Goal: Task Accomplishment & Management: Use online tool/utility

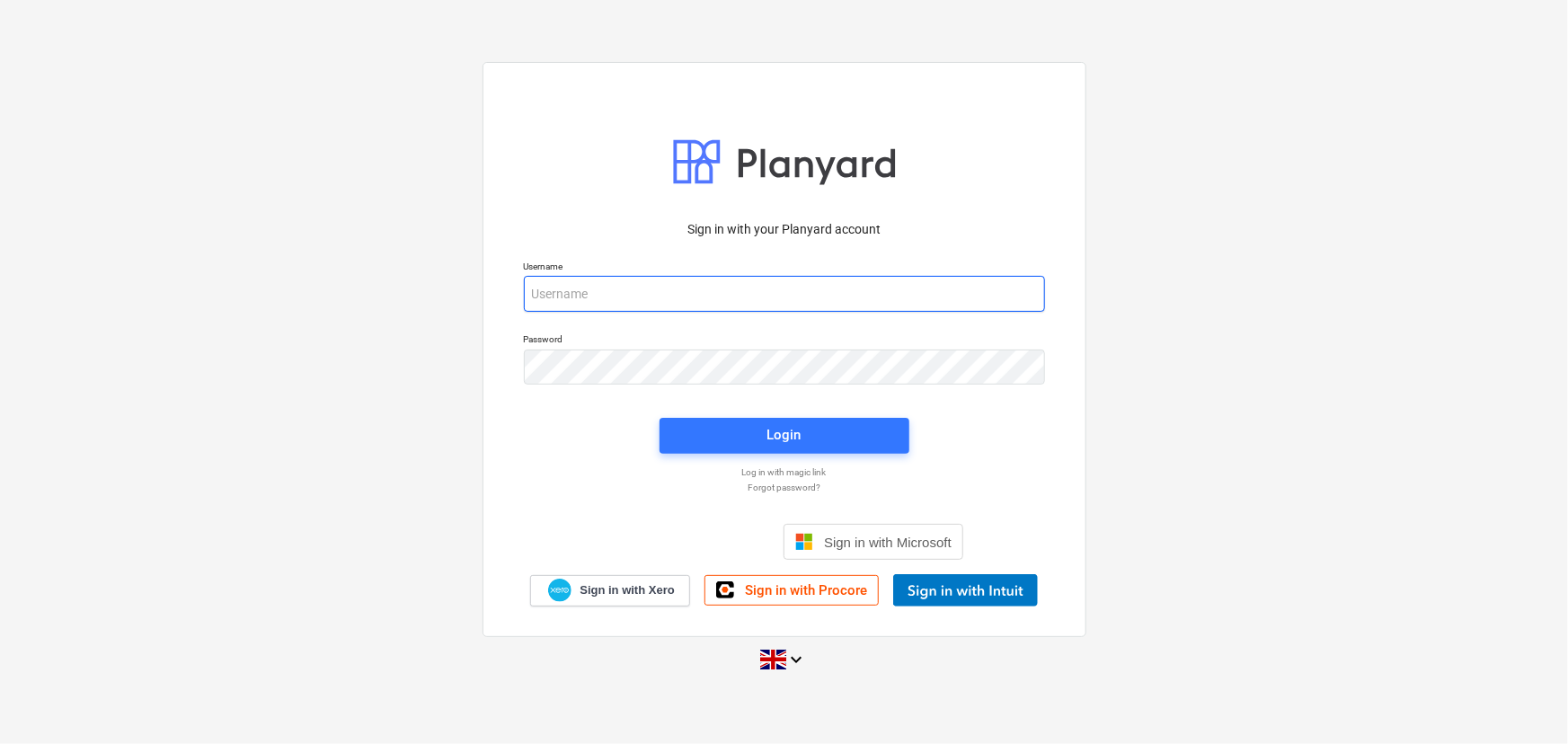
click at [631, 304] on input "email" at bounding box center [784, 293] width 521 height 36
type input "aidan@thehalogroup.co.uk"
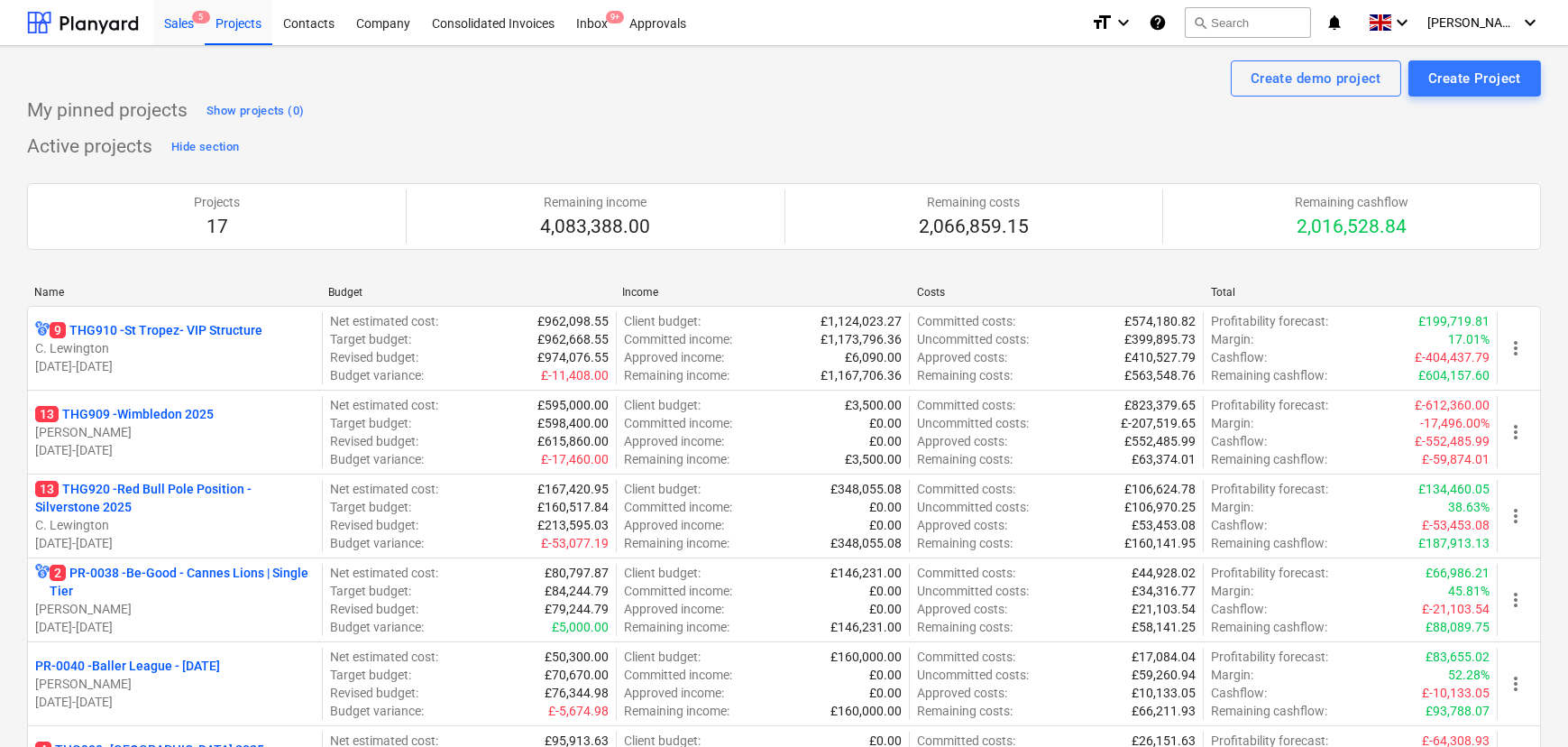
click at [180, 39] on div "Sales 5" at bounding box center [179, 21] width 51 height 46
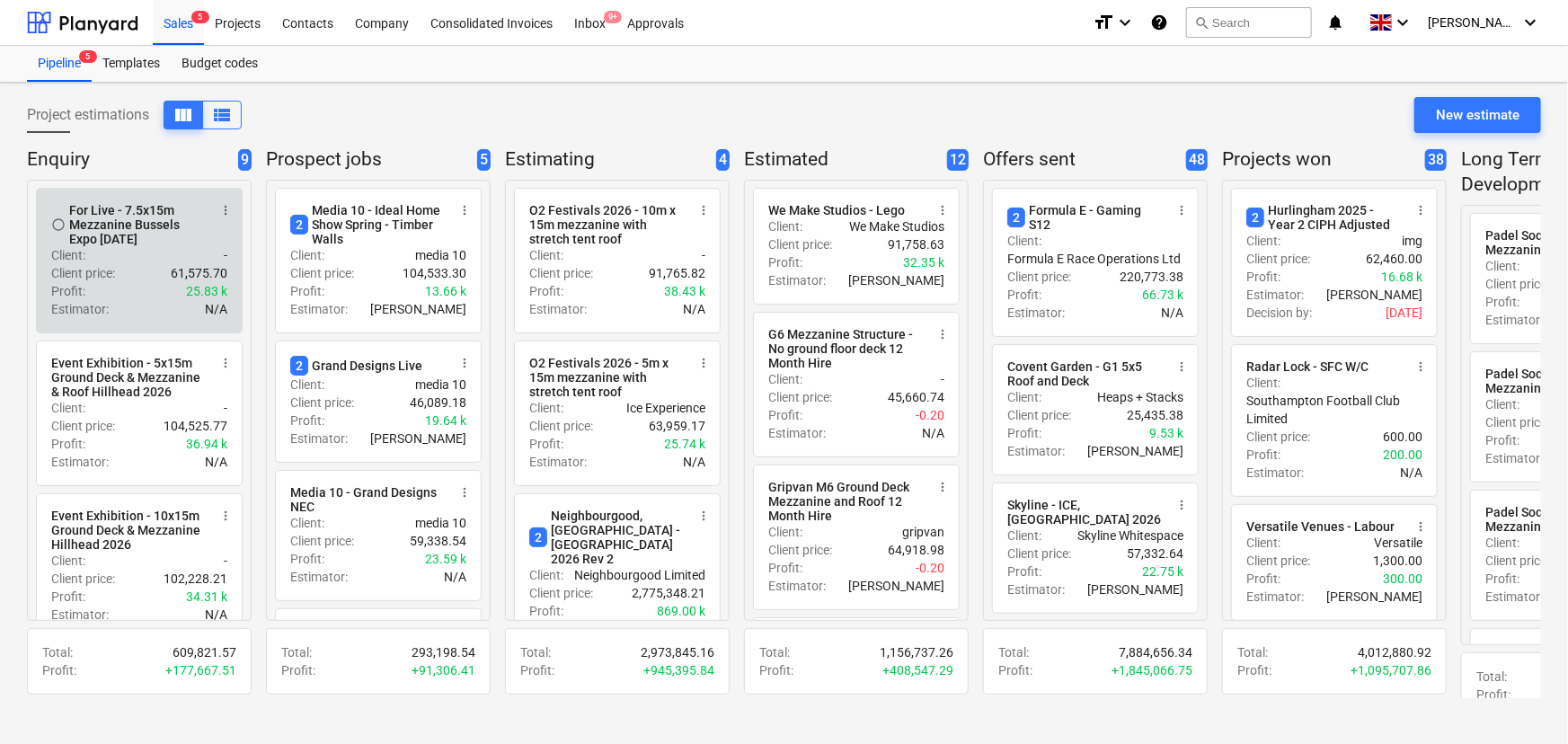
click at [91, 257] on div "Client : -" at bounding box center [139, 255] width 176 height 18
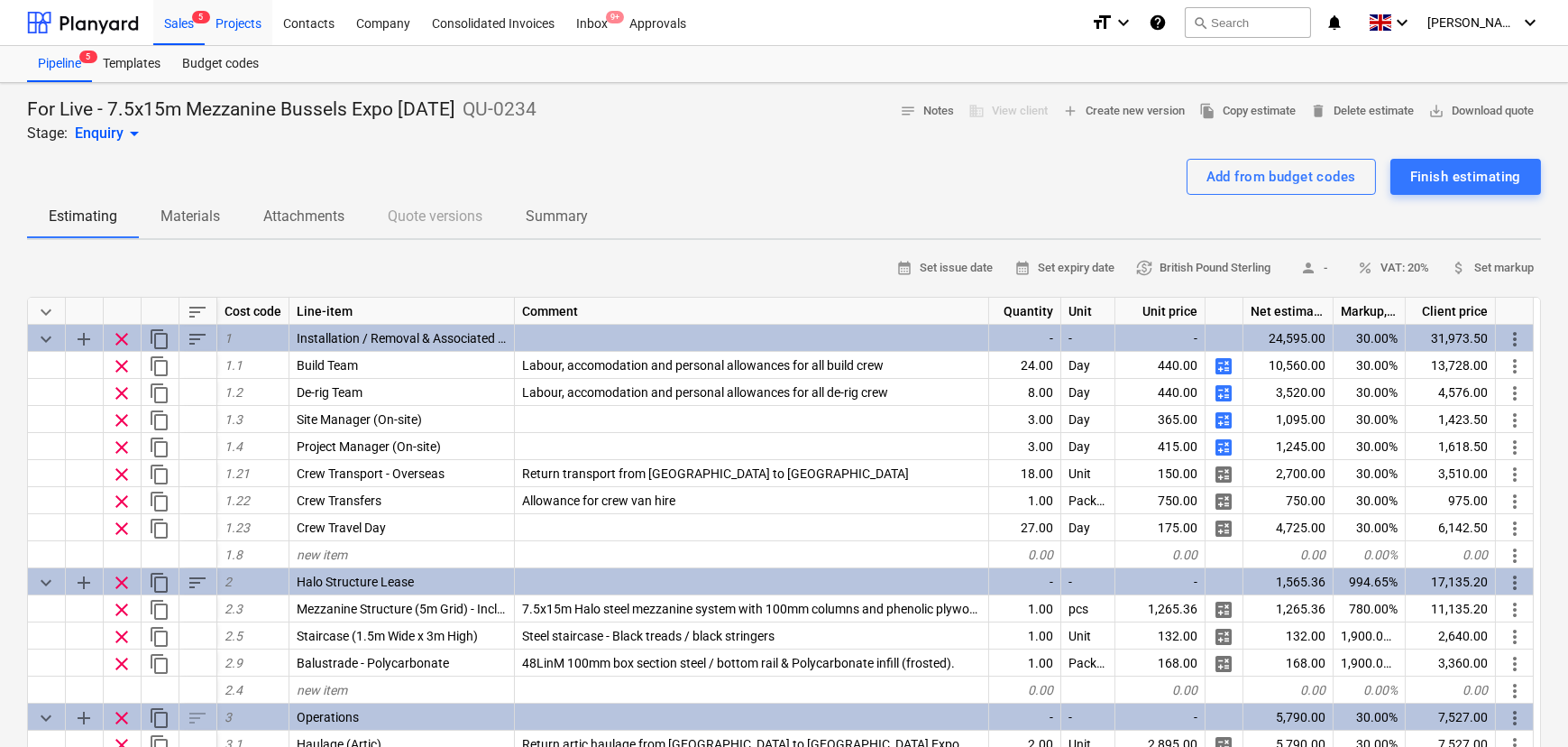
click at [180, 26] on div "Sales 5" at bounding box center [179, 21] width 51 height 46
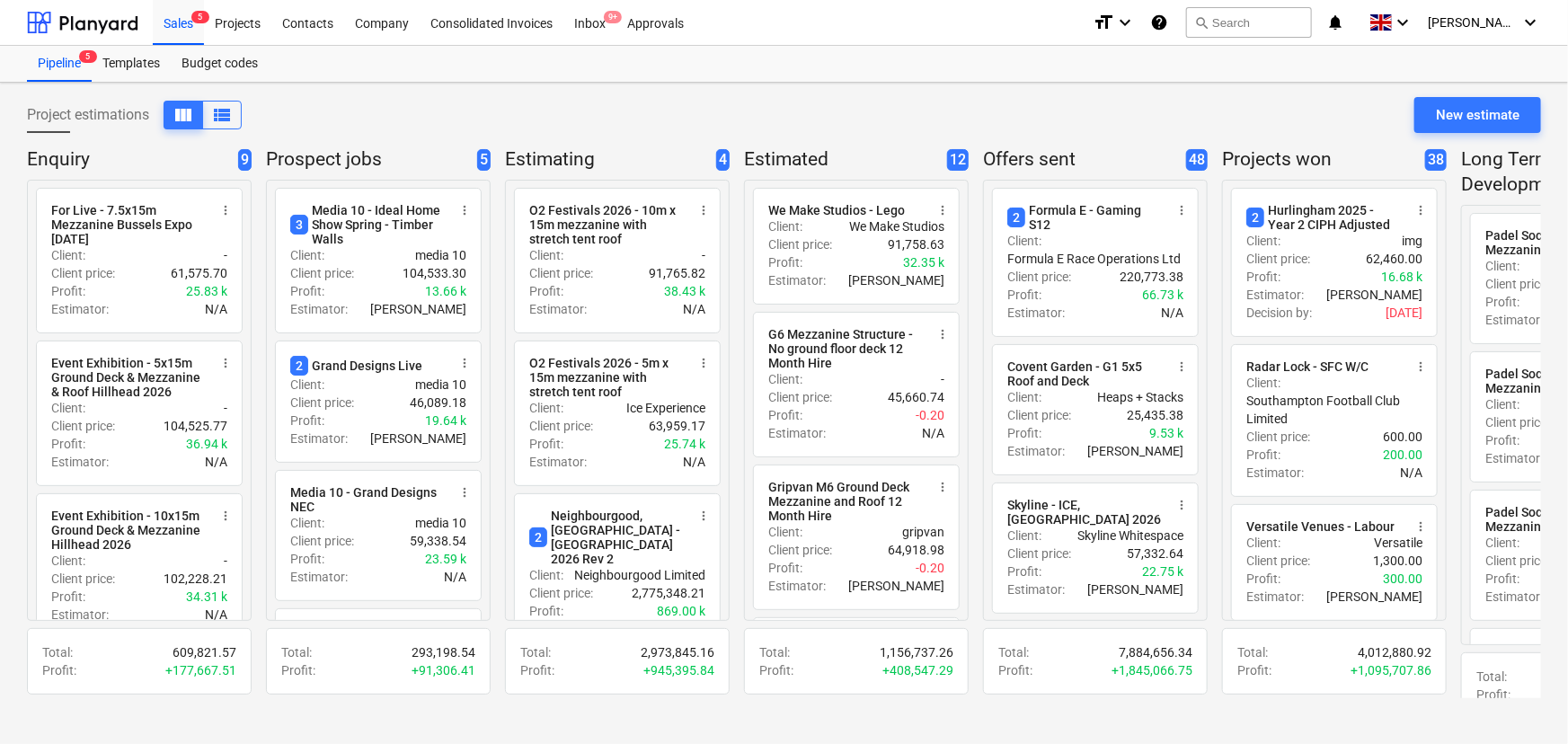
click at [359, 166] on p "Prospect jobs" at bounding box center [367, 159] width 204 height 25
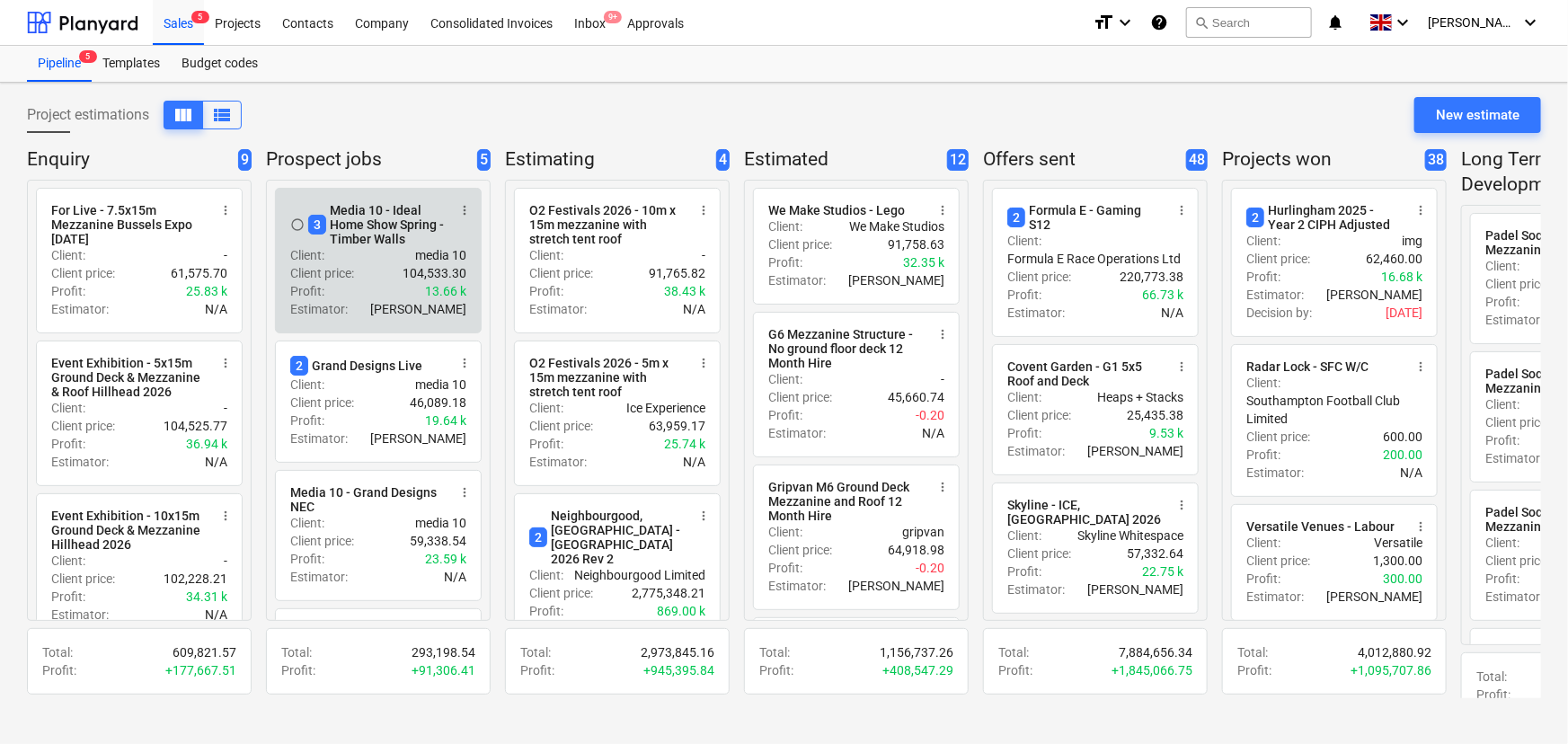
click at [365, 261] on div "Client : media 10" at bounding box center [378, 255] width 176 height 18
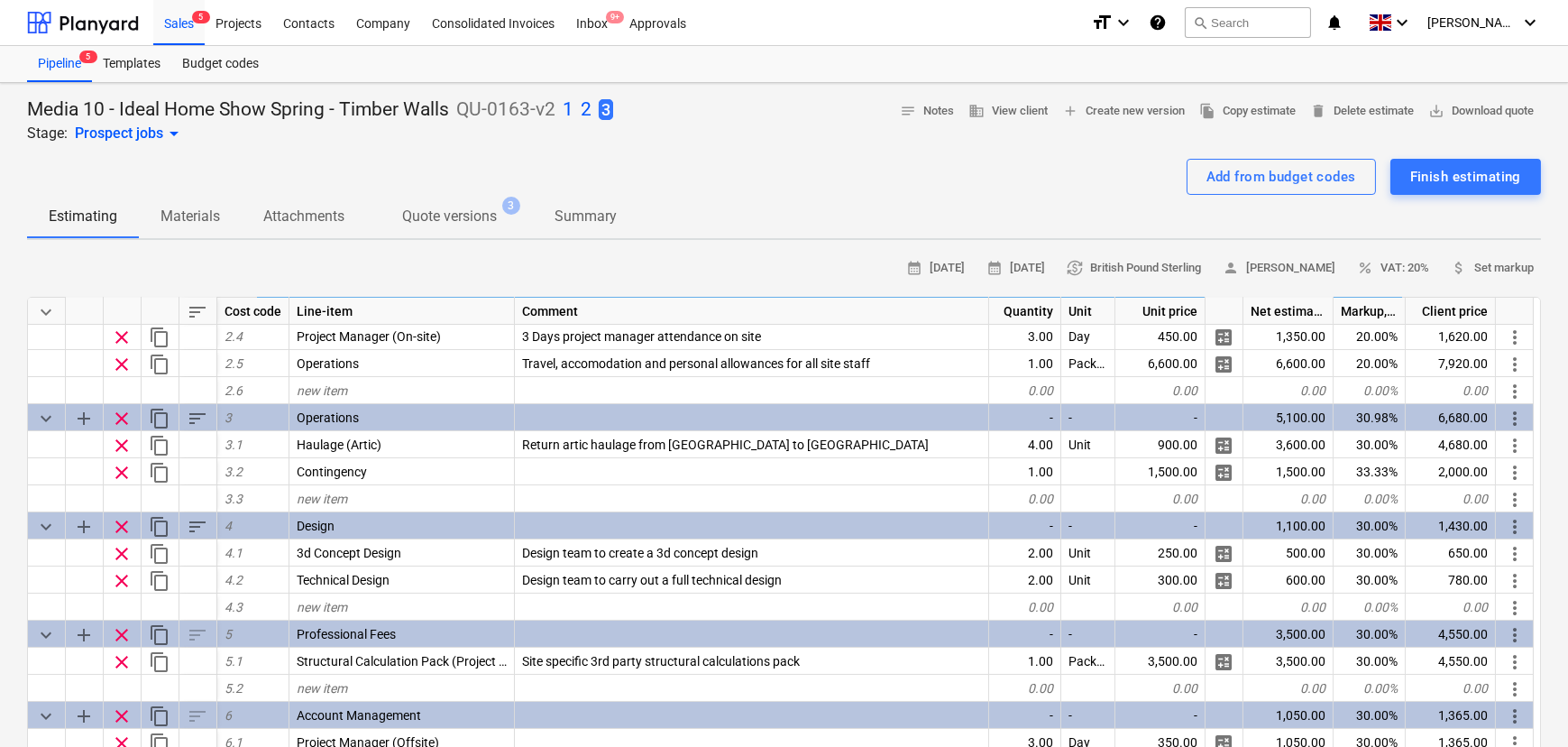
scroll to position [81, 0]
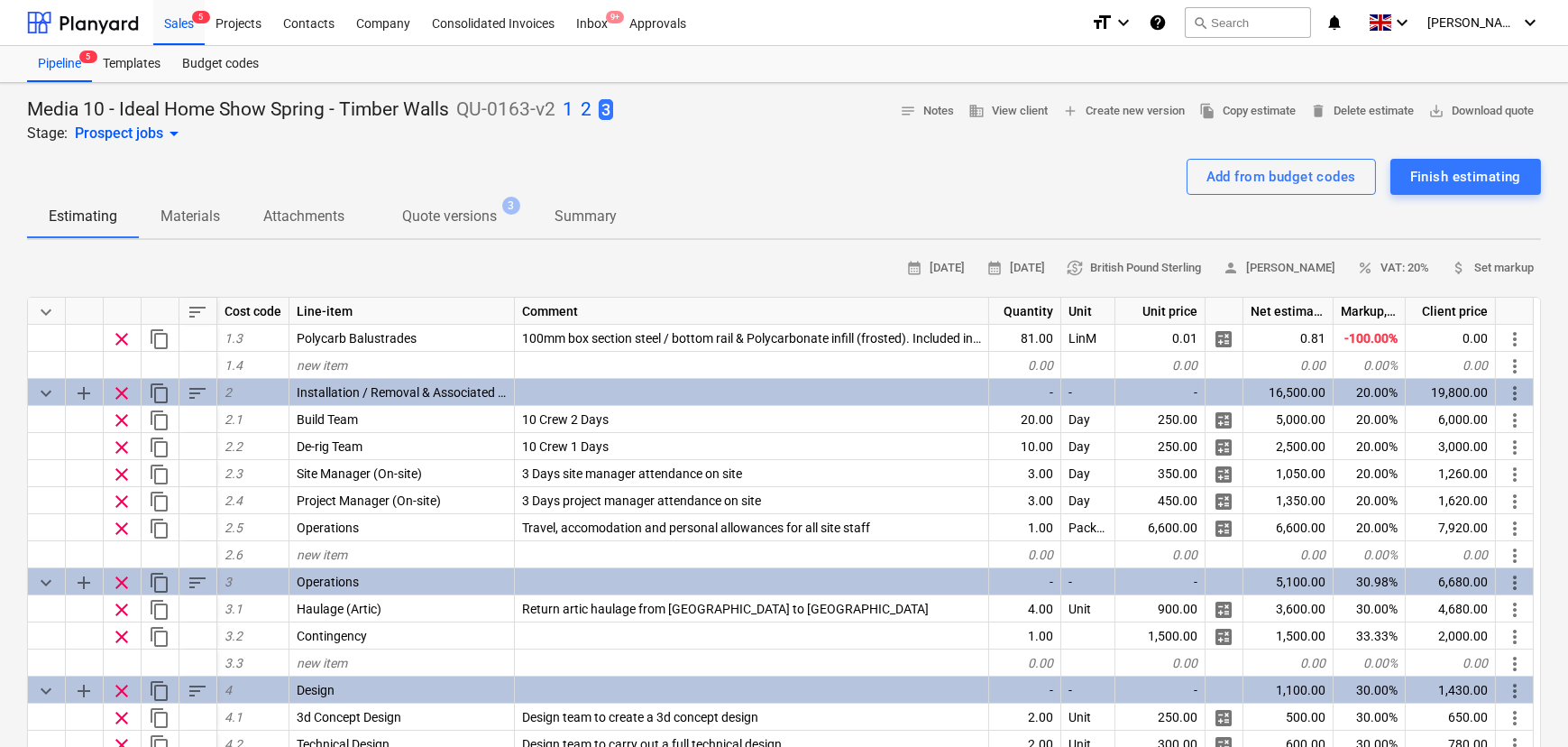
click at [668, 172] on div "Add from budget codes Finish estimating" at bounding box center [784, 177] width 1515 height 36
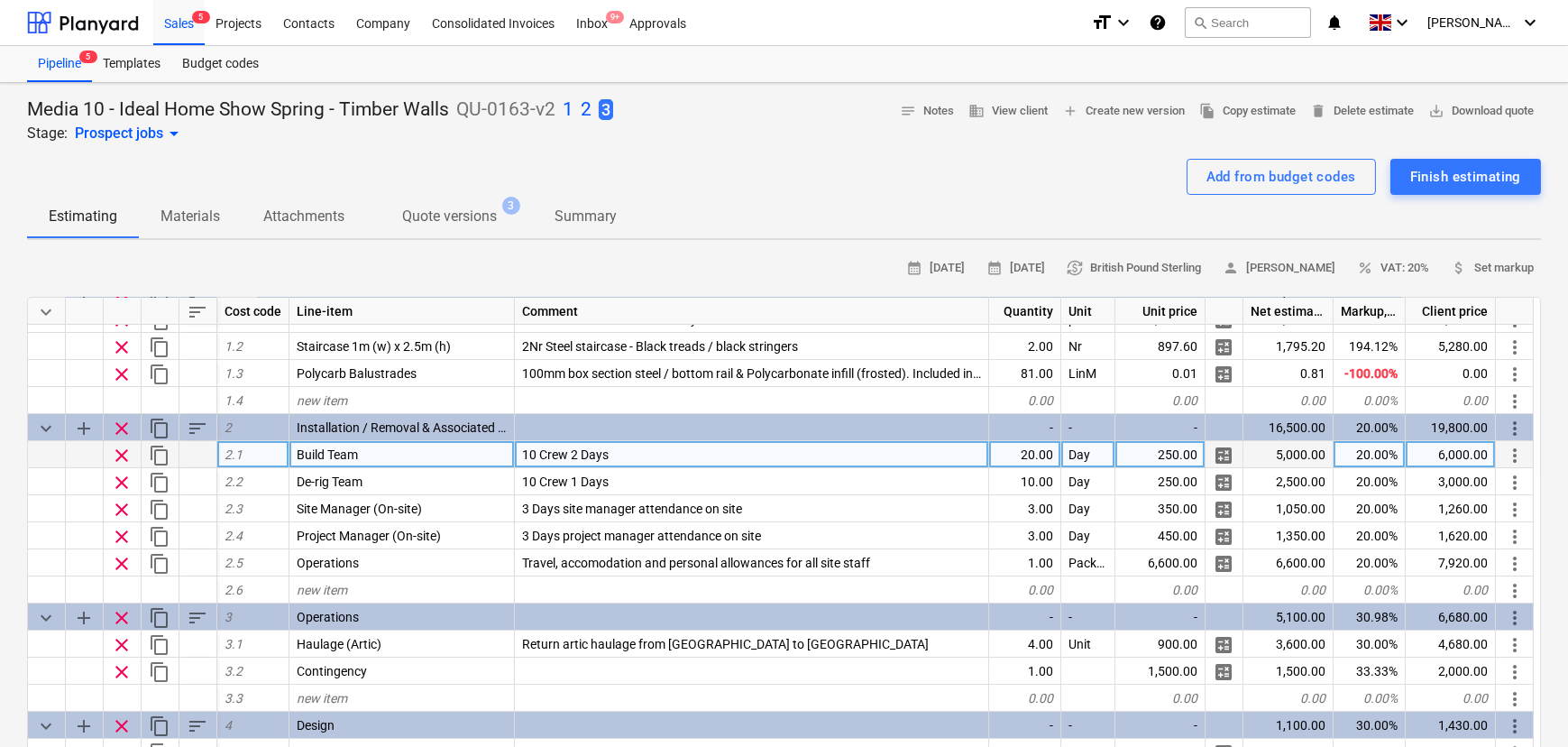
scroll to position [0, 0]
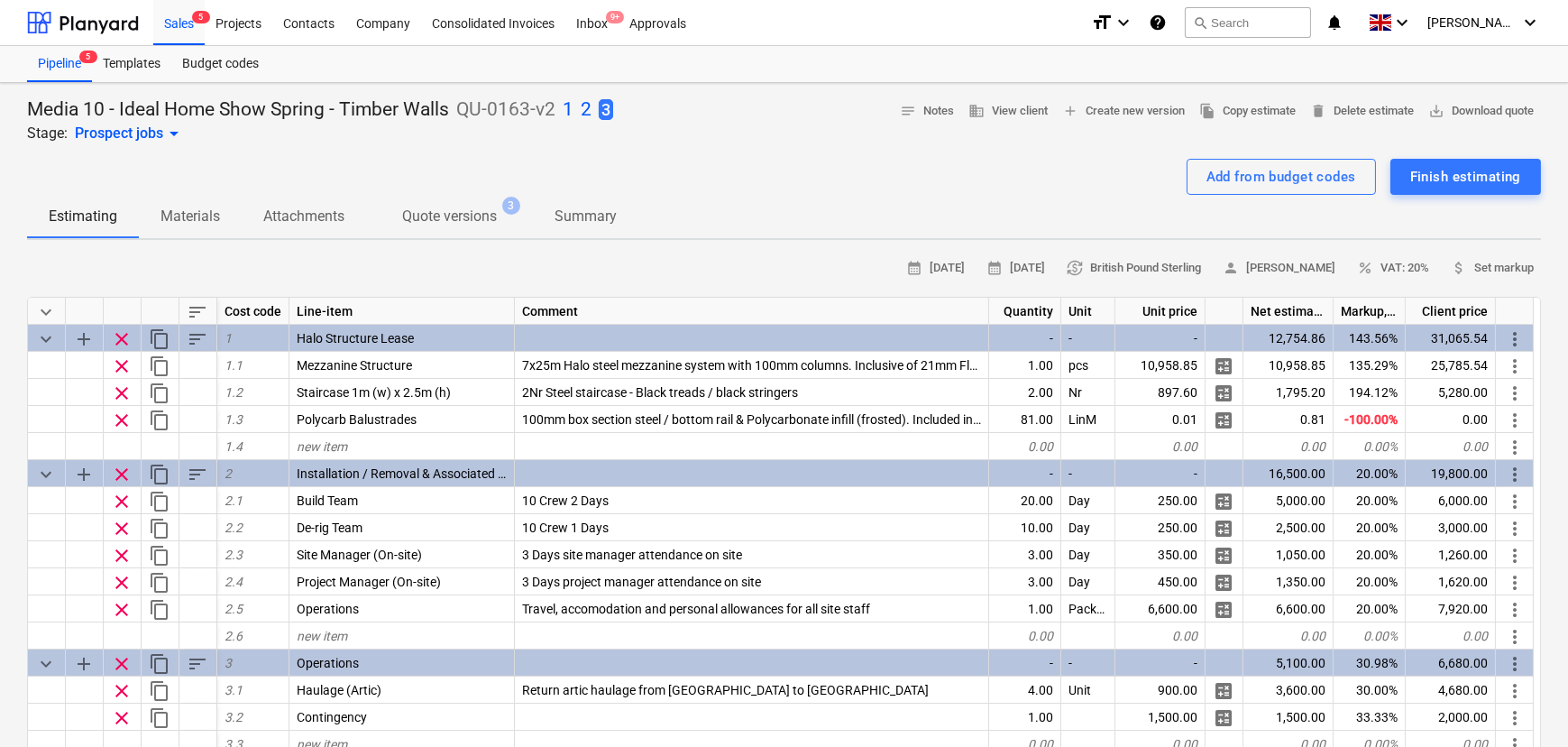
click at [583, 99] on p "2" at bounding box center [586, 110] width 11 height 25
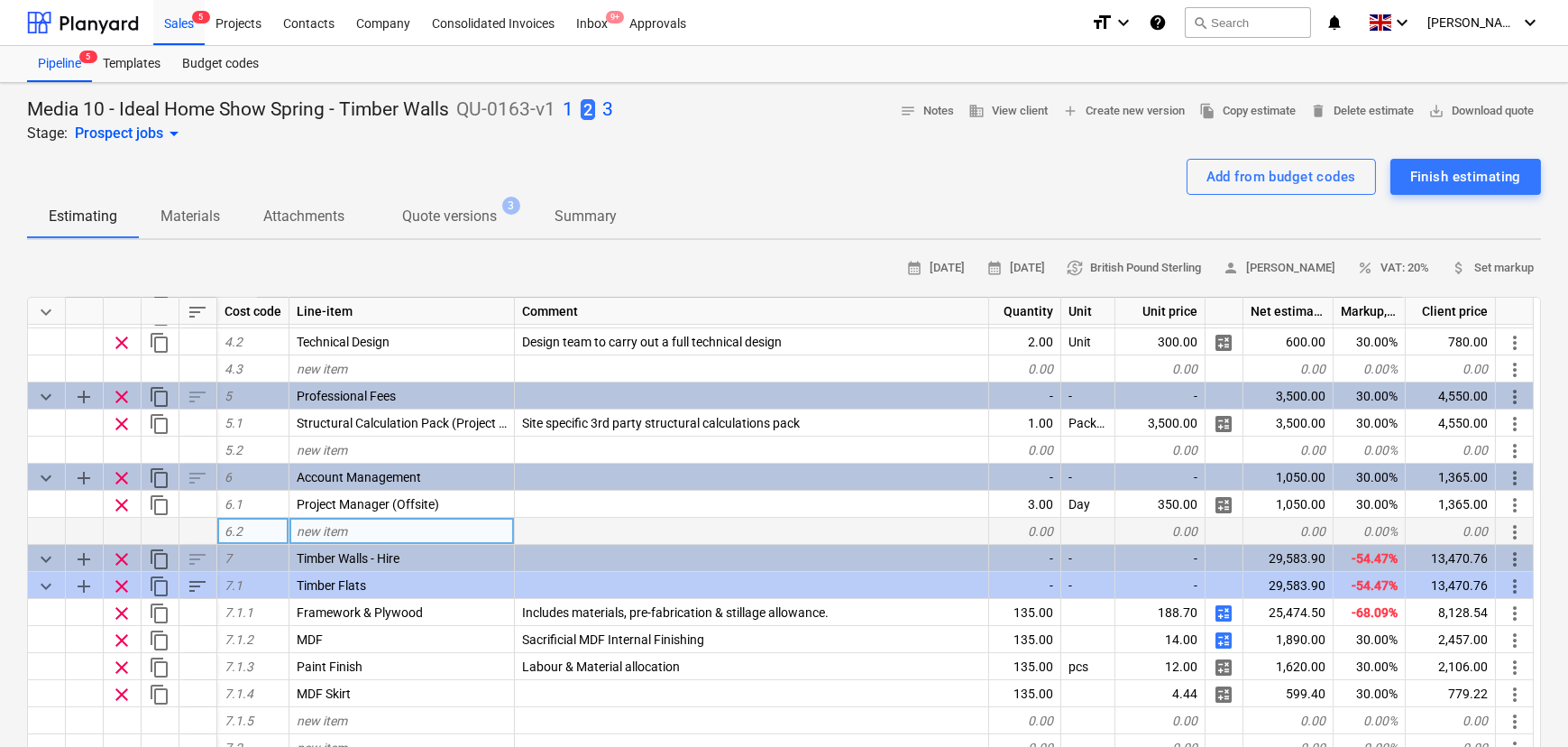
scroll to position [573, 0]
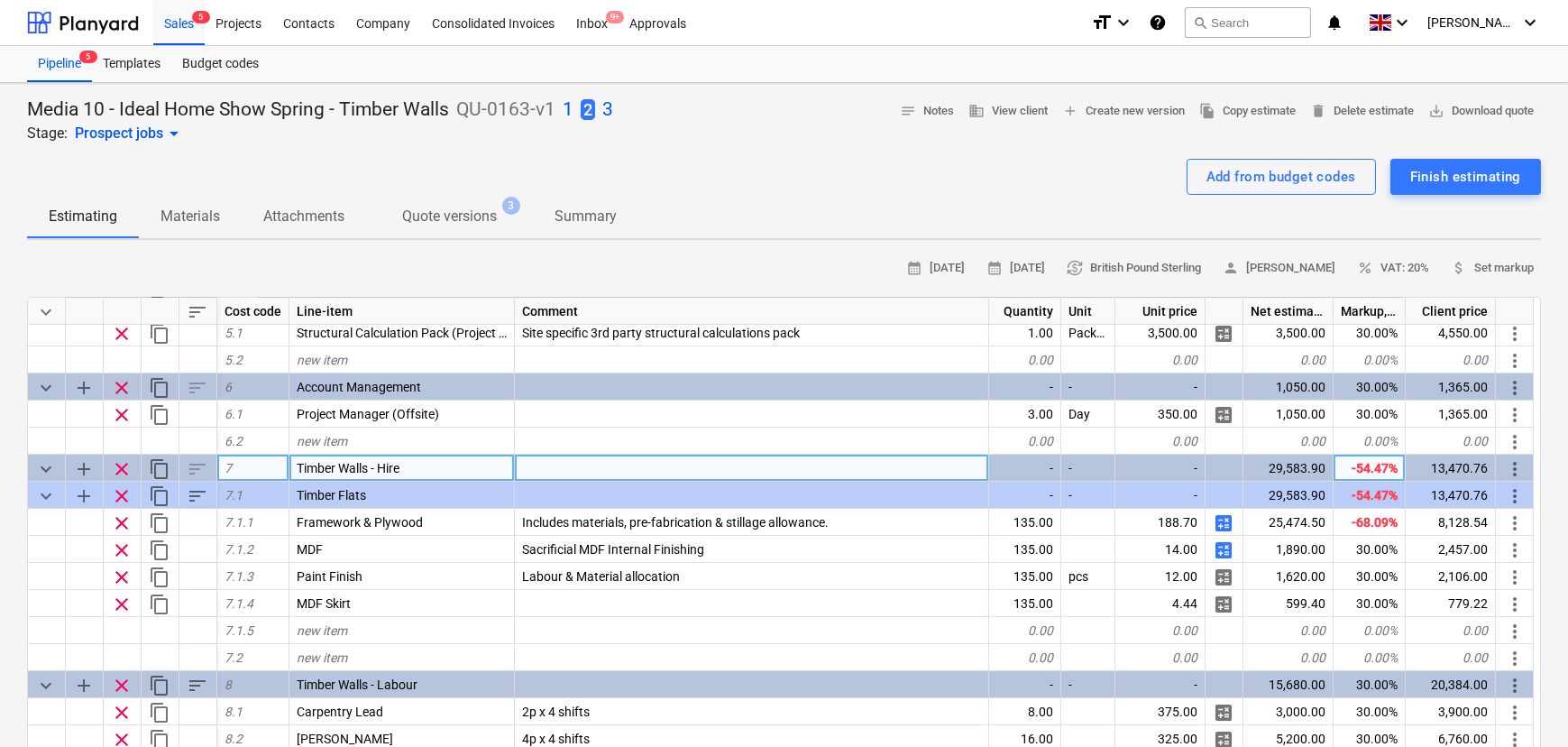
click at [43, 471] on span "keyboard_arrow_down" at bounding box center [46, 469] width 21 height 21
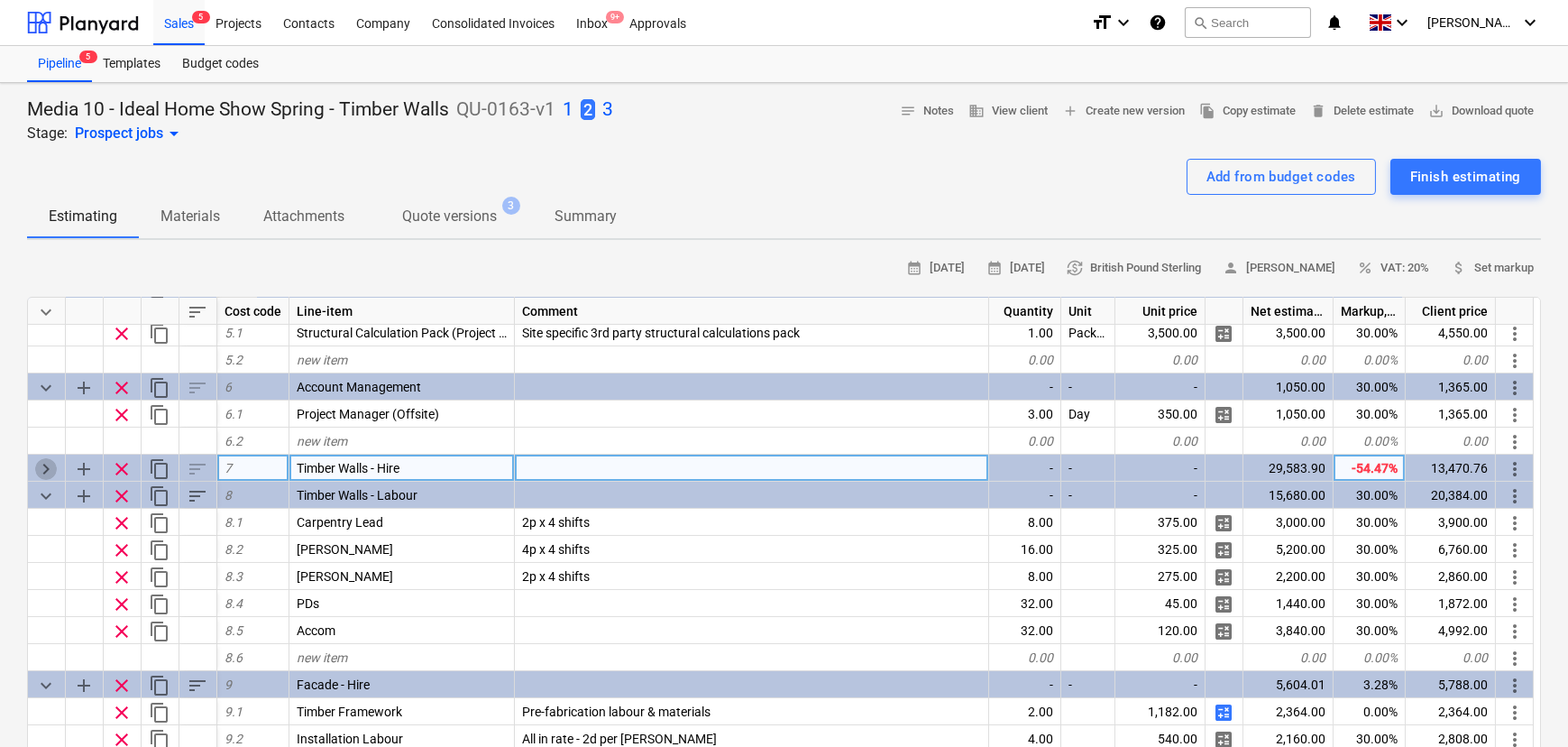
click at [44, 471] on span "keyboard_arrow_right" at bounding box center [46, 469] width 21 height 21
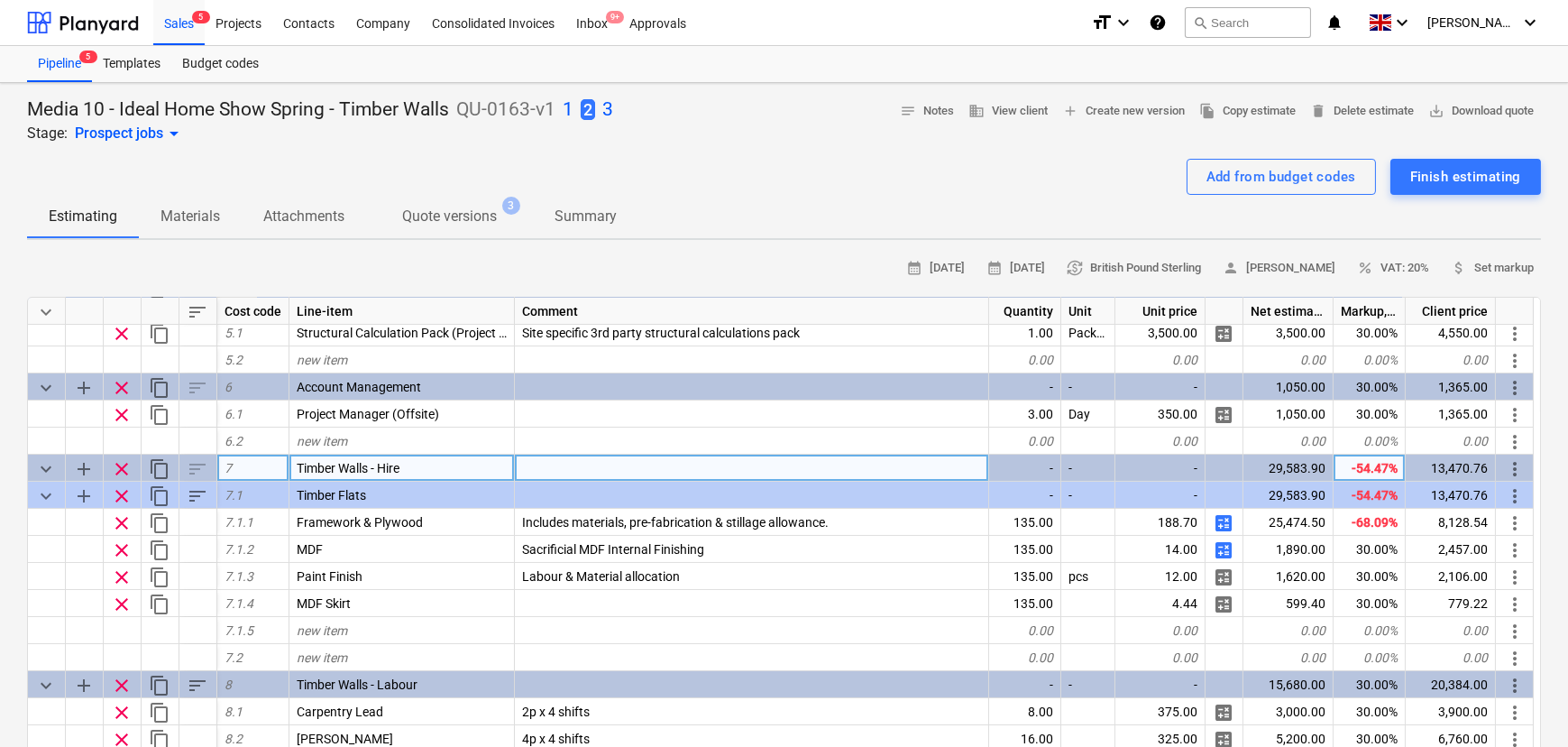
click at [43, 472] on span "keyboard_arrow_down" at bounding box center [46, 469] width 21 height 21
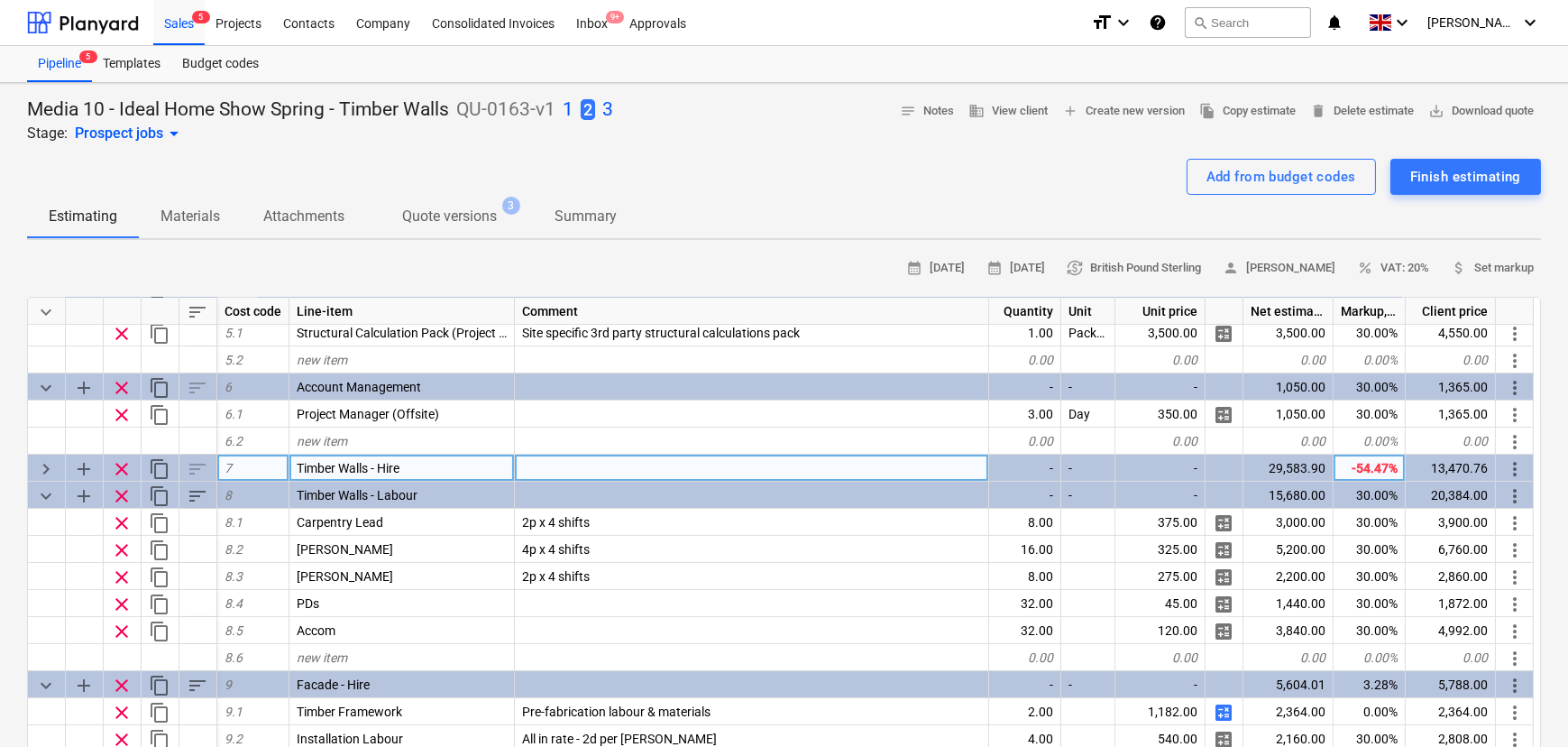
click at [45, 472] on span "keyboard_arrow_right" at bounding box center [46, 469] width 21 height 21
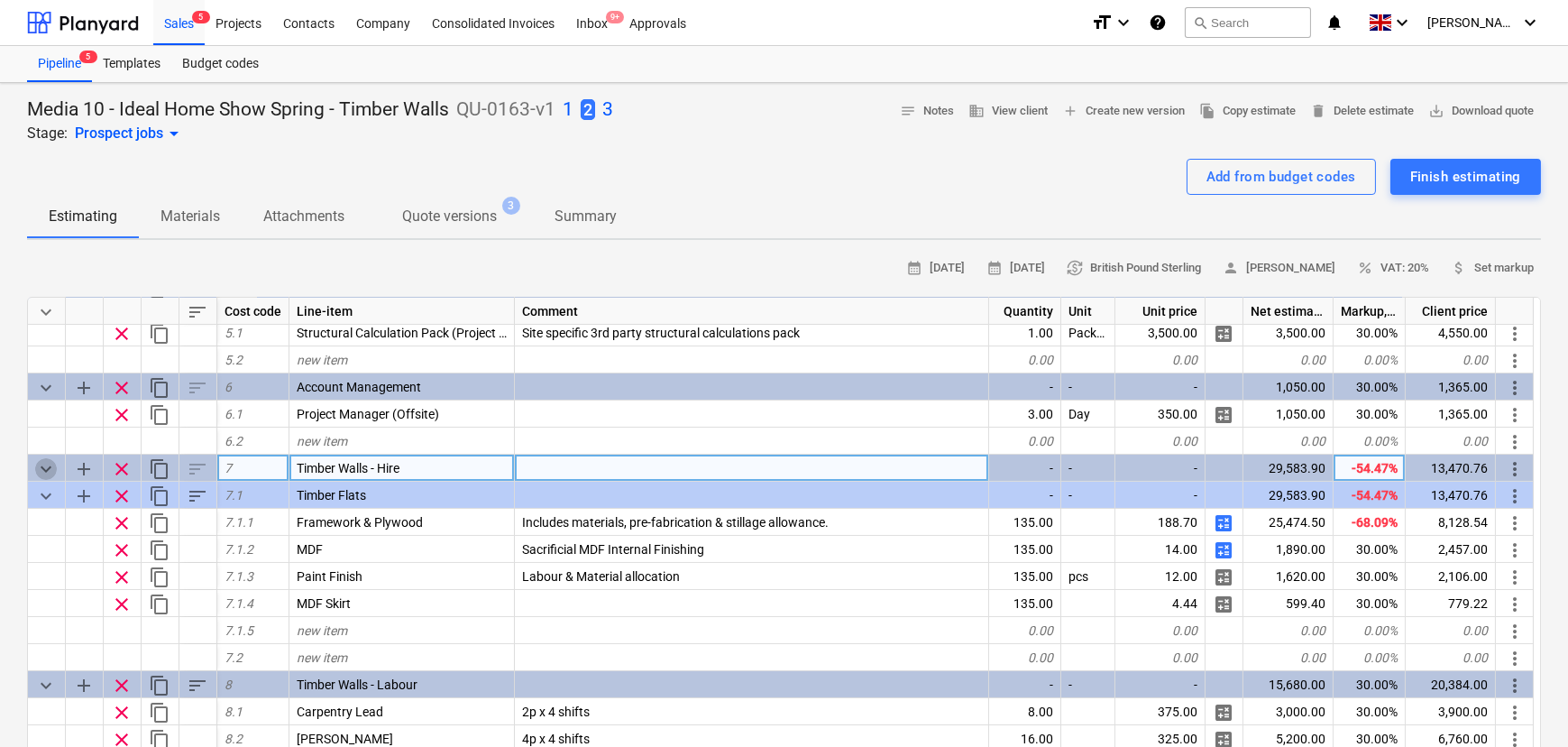
click at [48, 474] on span "keyboard_arrow_down" at bounding box center [46, 469] width 21 height 21
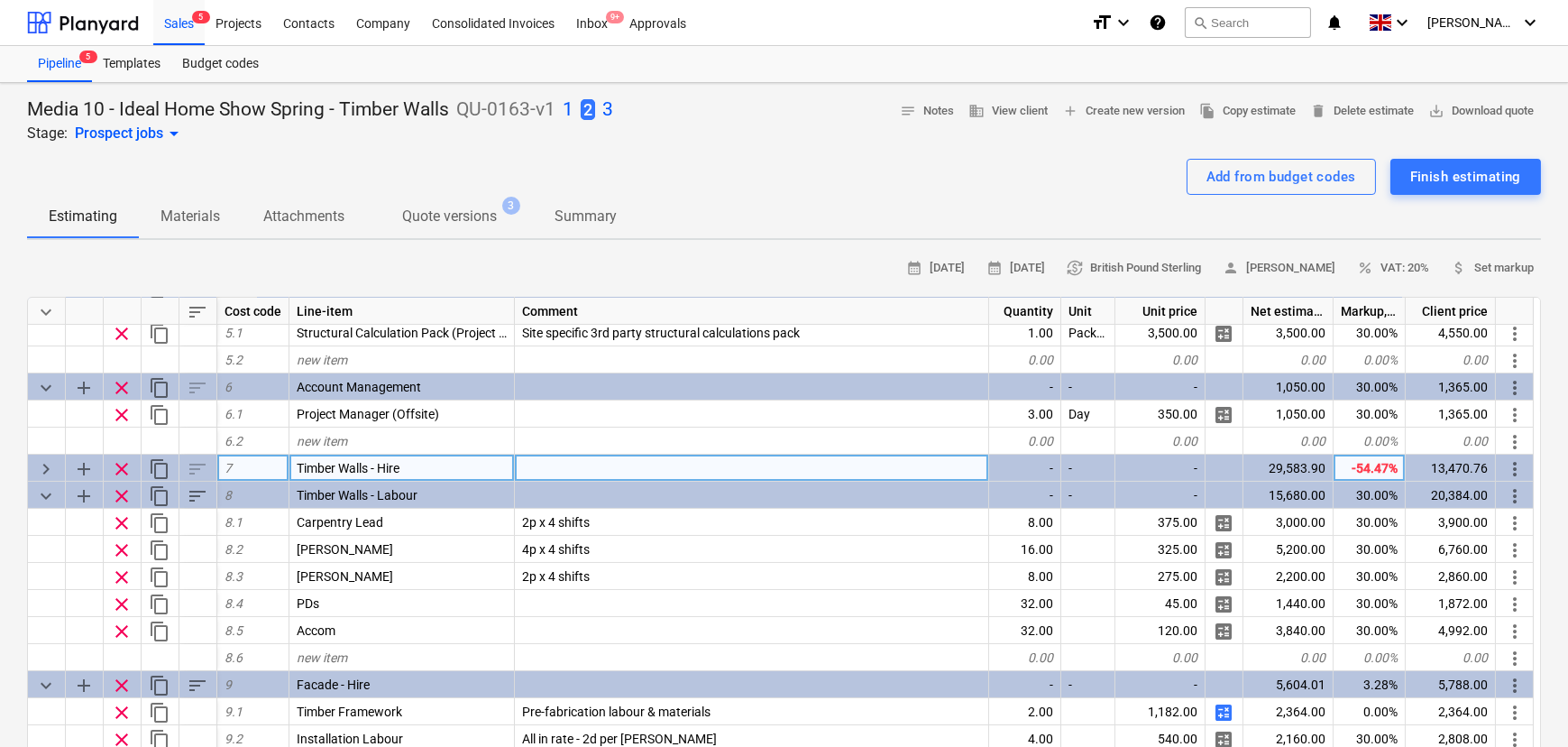
click at [49, 471] on span "keyboard_arrow_right" at bounding box center [46, 469] width 21 height 21
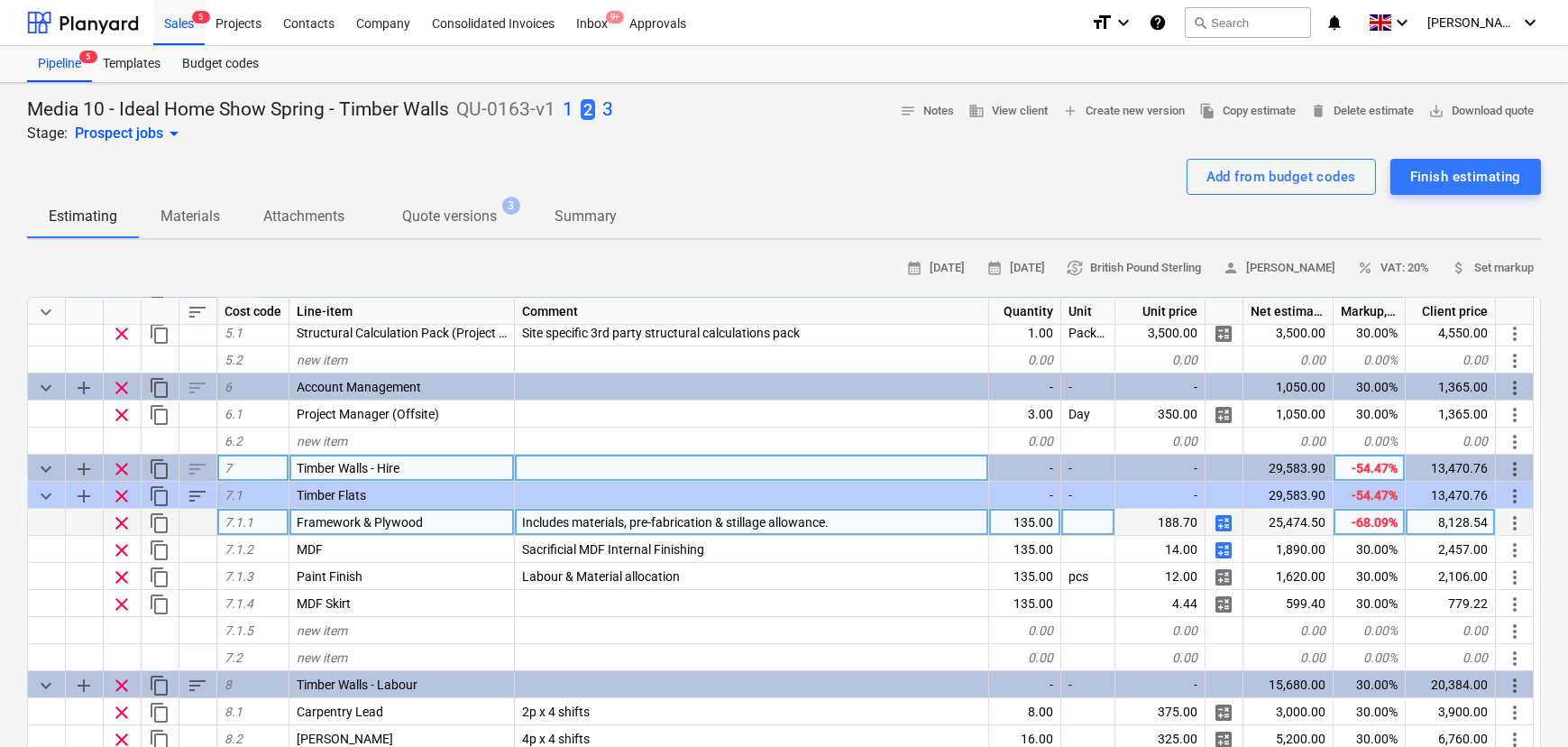
click at [1219, 534] on span "calculate" at bounding box center [1224, 523] width 21 height 21
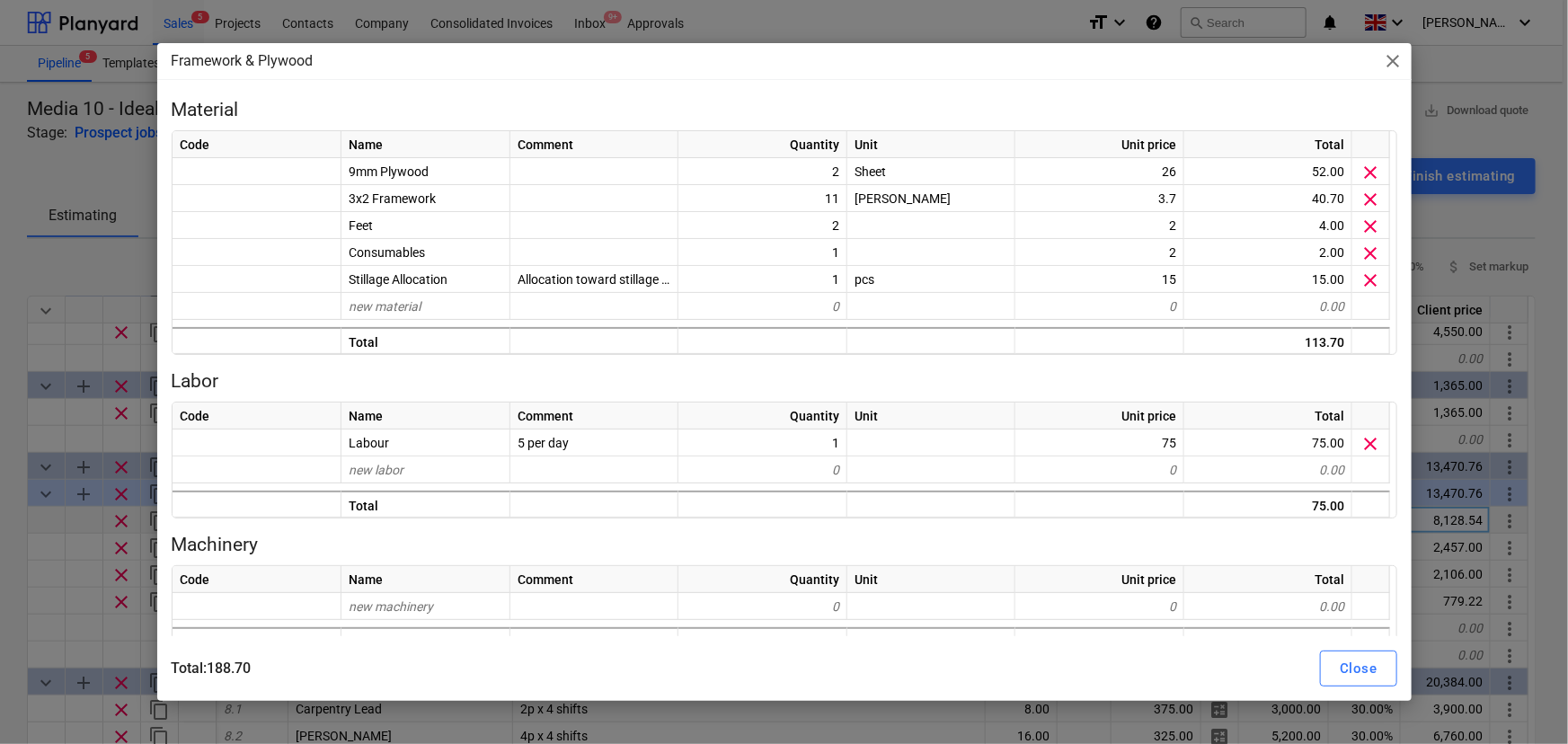
click at [7, 301] on div "Framework & Plywood close Material Code Name Comment Quantity Unit Unit price T…" at bounding box center [784, 372] width 1568 height 744
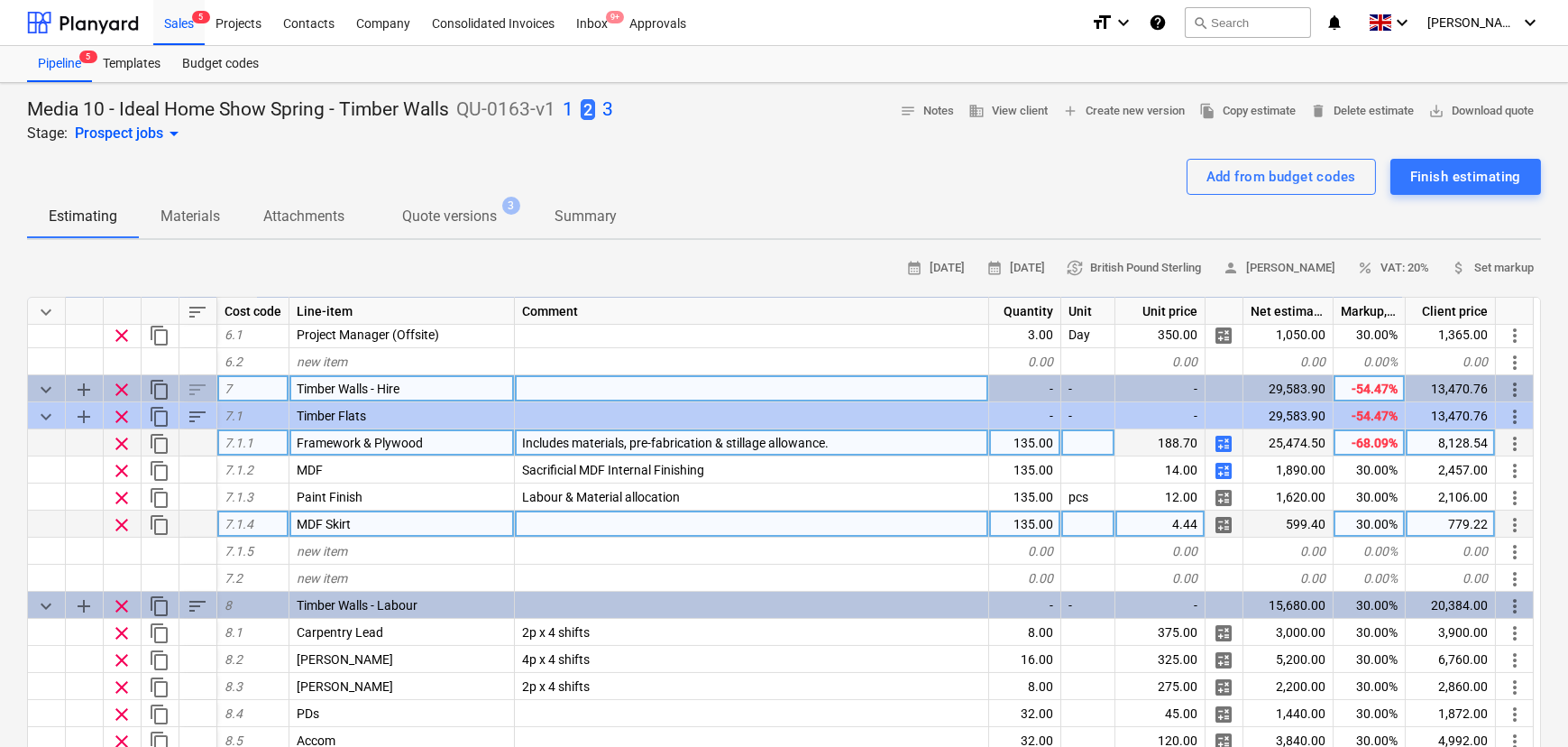
scroll to position [656, 0]
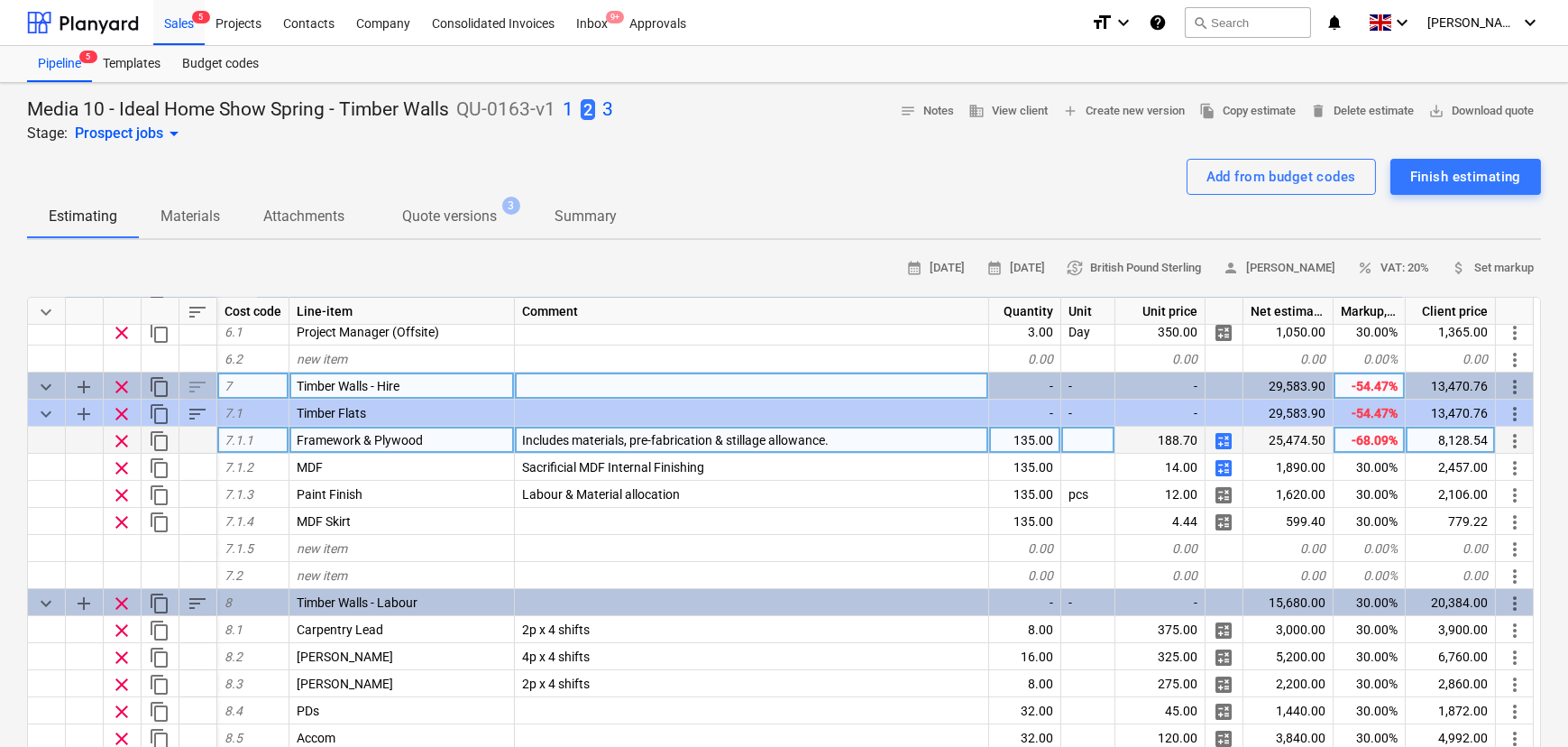
click at [1222, 444] on span "calculate" at bounding box center [1224, 440] width 21 height 21
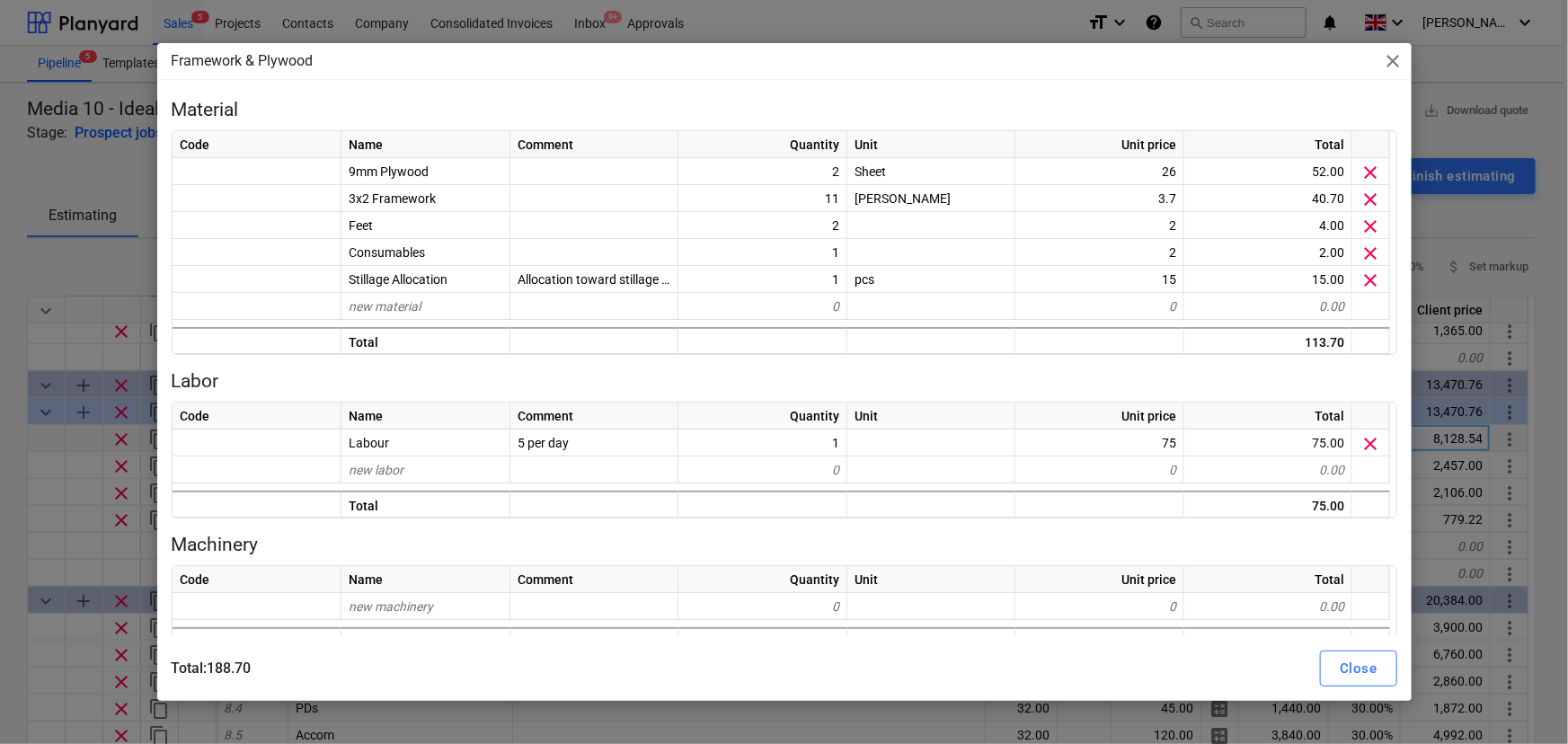
click at [2, 358] on div "Framework & Plywood close Material Code Name Comment Quantity Unit Unit price T…" at bounding box center [784, 372] width 1568 height 744
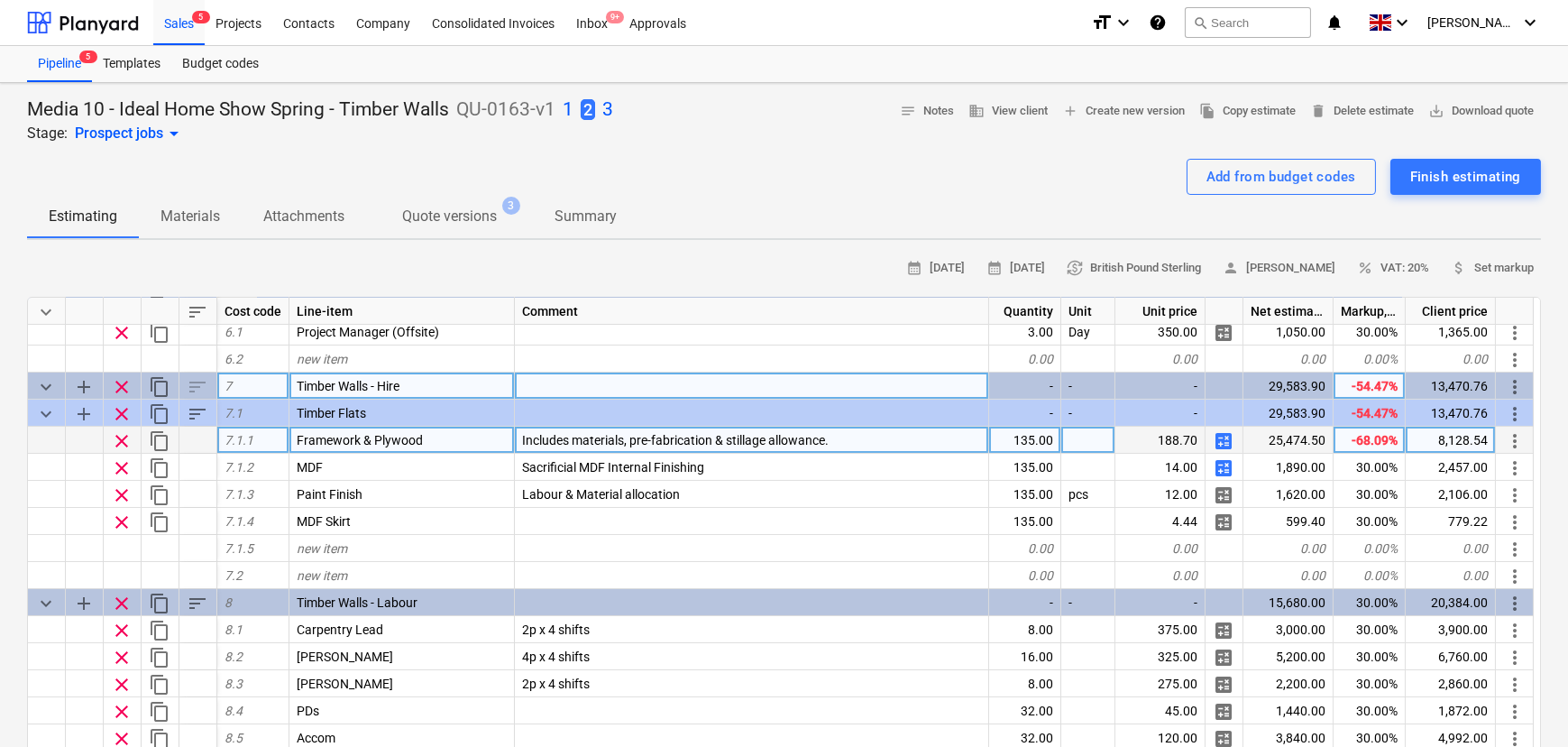
click at [1226, 444] on span "calculate" at bounding box center [1224, 440] width 21 height 21
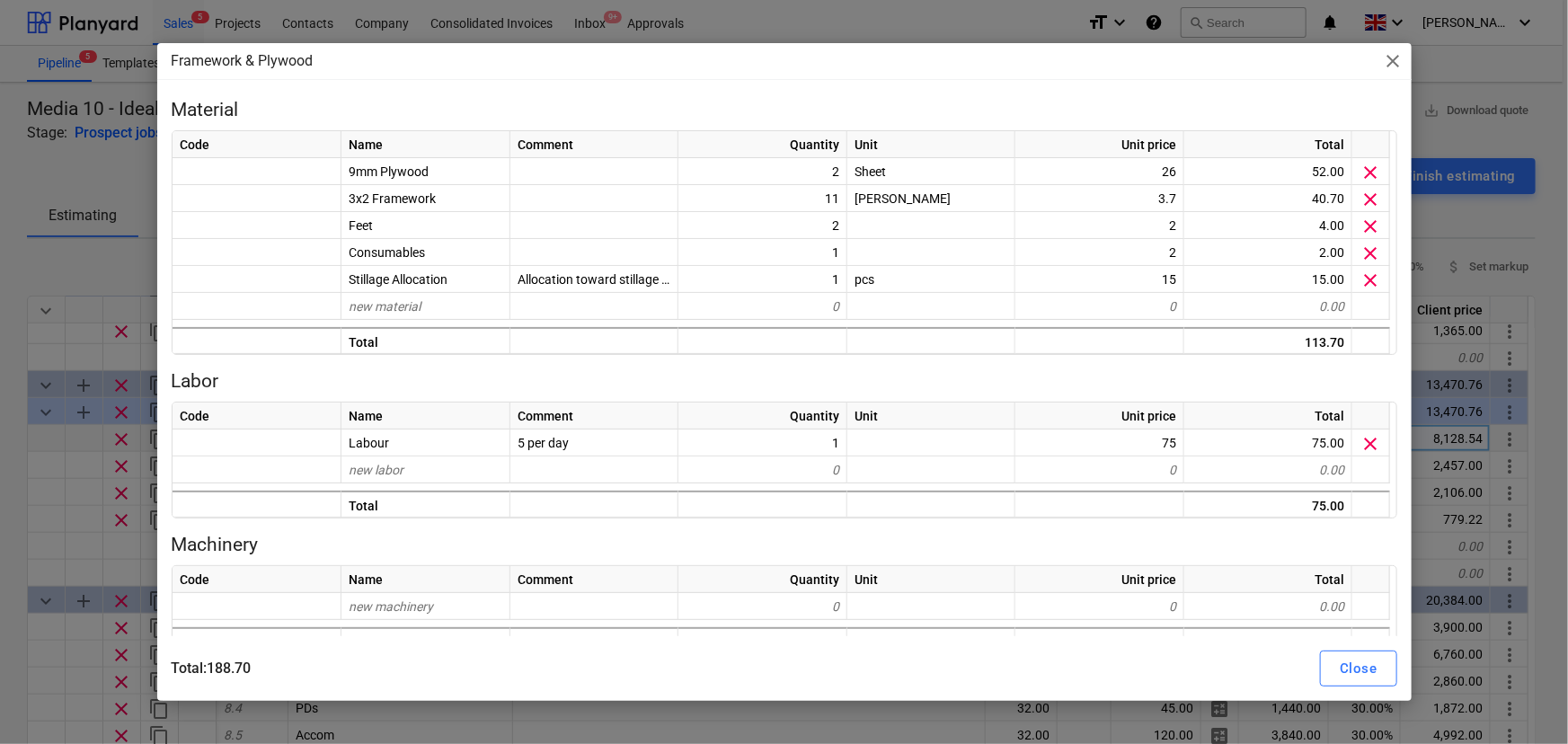
click at [96, 345] on div "Framework & Plywood close Material Code Name Comment Quantity Unit Unit price T…" at bounding box center [784, 372] width 1568 height 744
type textarea "x"
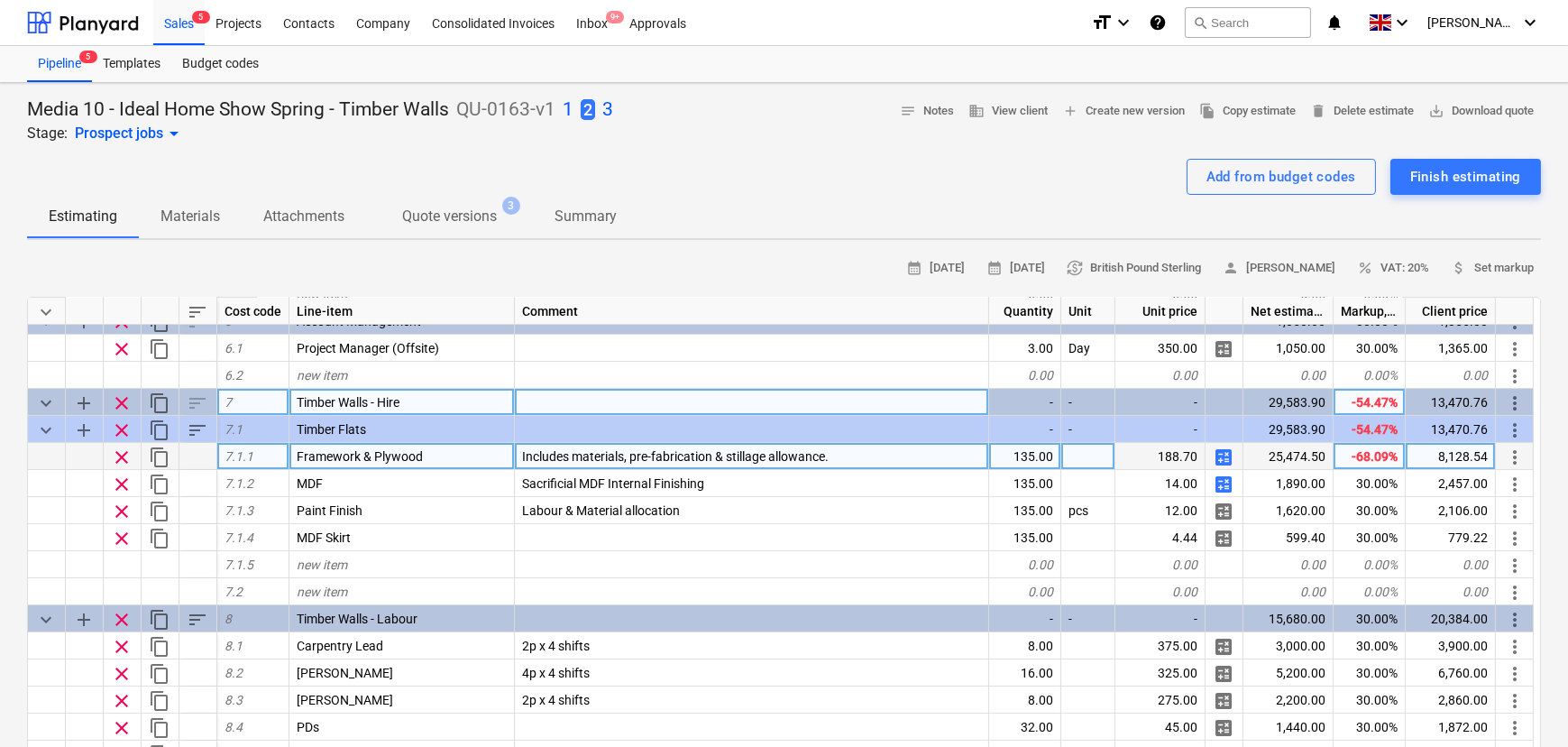
scroll to position [656, 0]
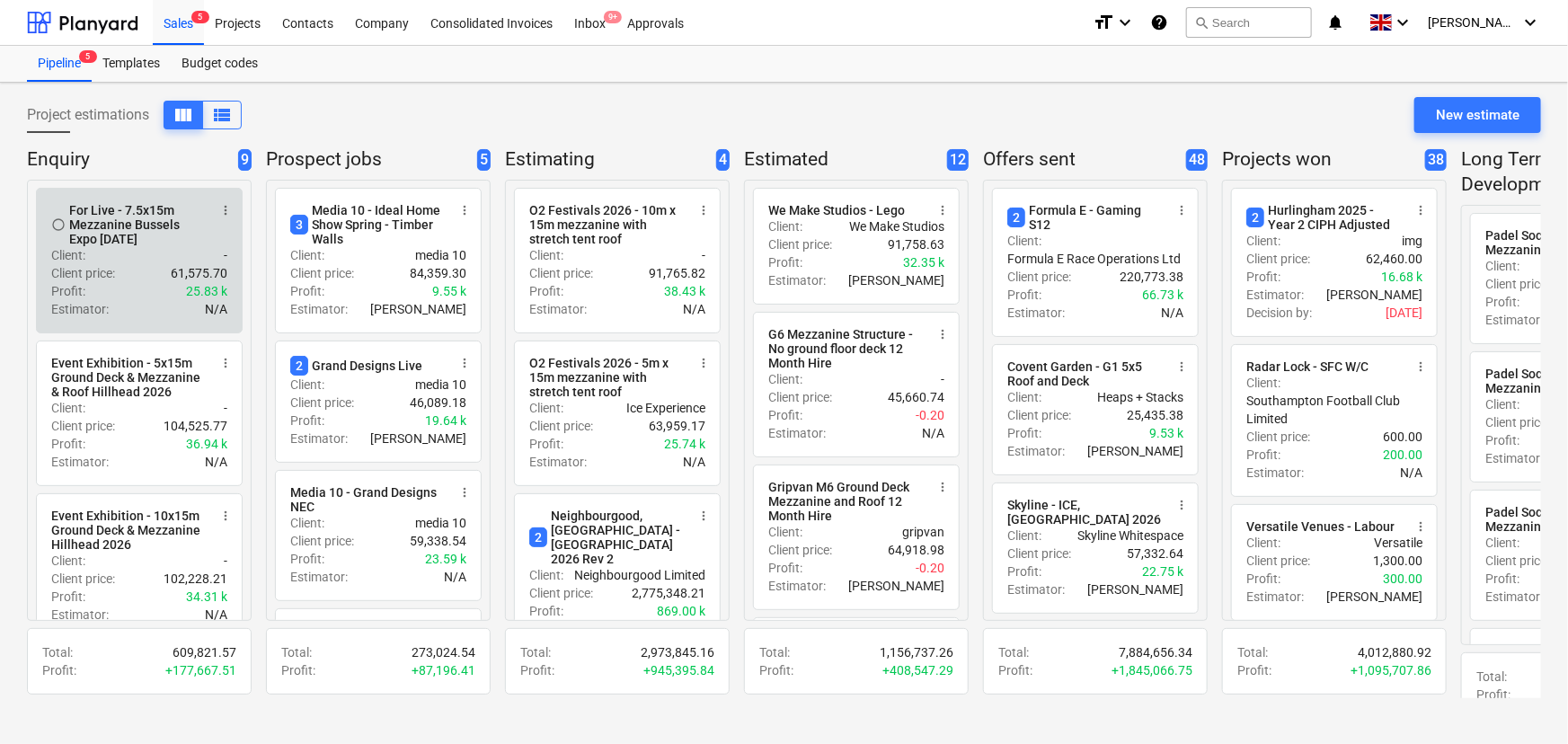
click at [126, 263] on div "Client : -" at bounding box center [139, 255] width 176 height 18
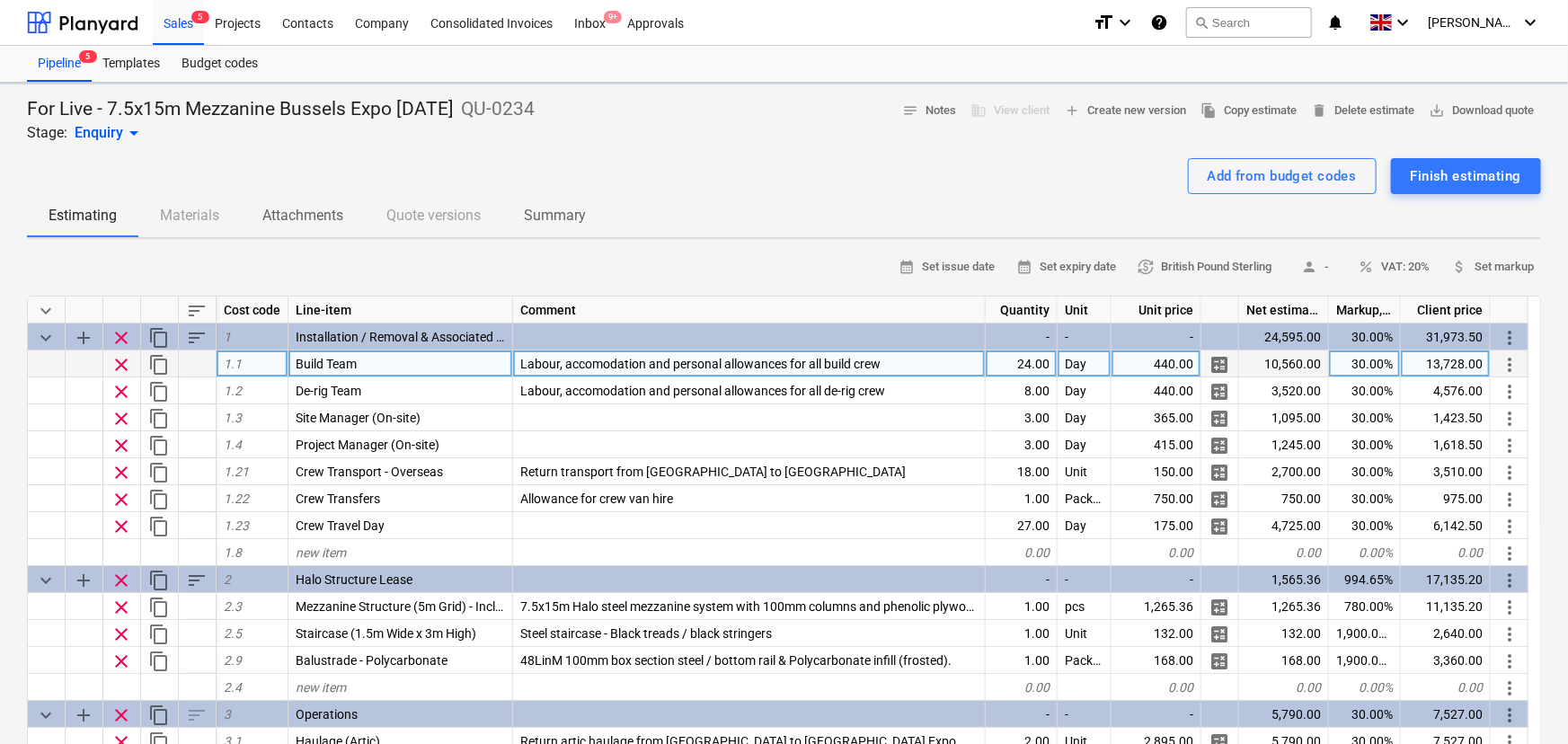
type textarea "x"
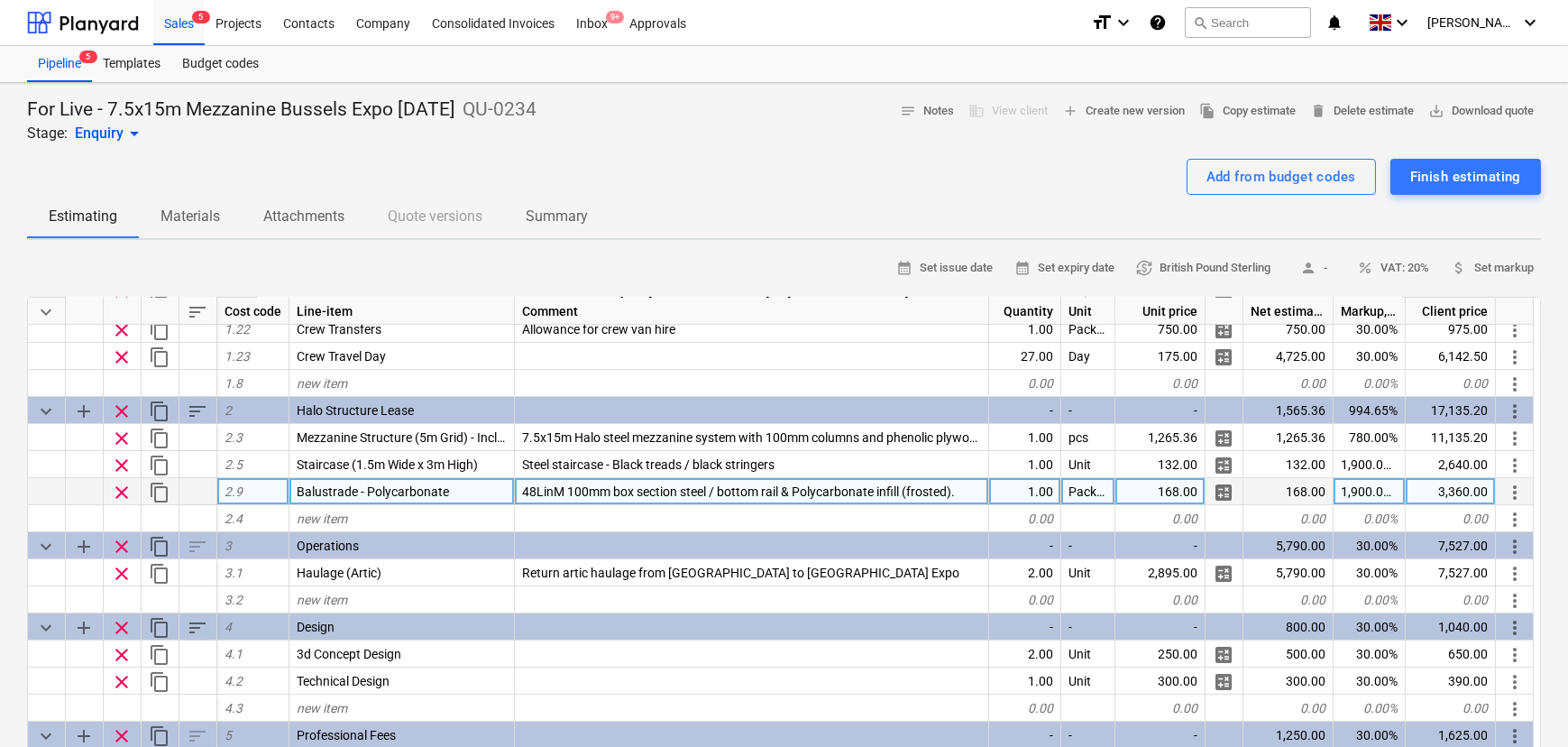
scroll to position [243, 0]
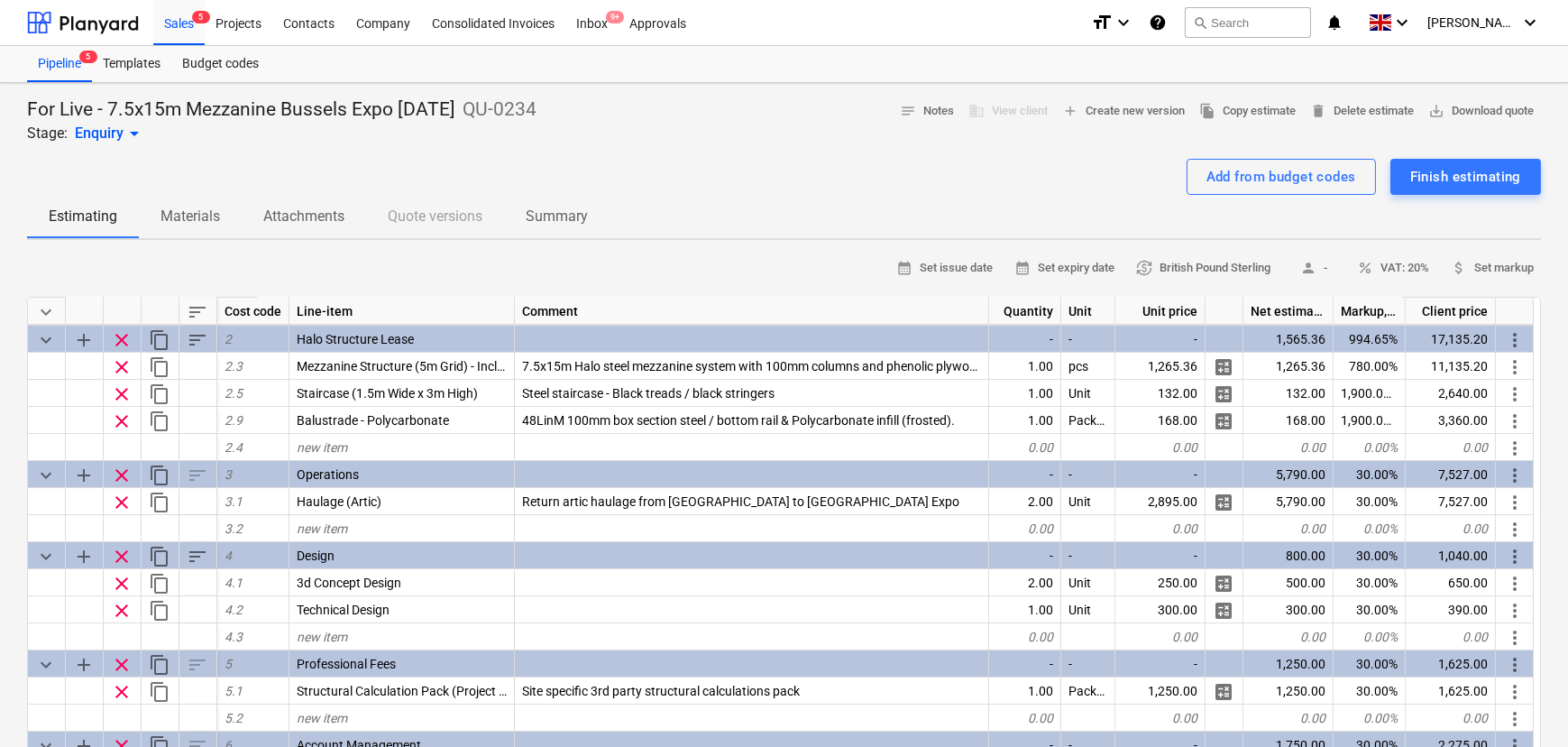
click at [764, 183] on div "Add from budget codes Finish estimating" at bounding box center [784, 177] width 1515 height 36
